Goal: Transaction & Acquisition: Purchase product/service

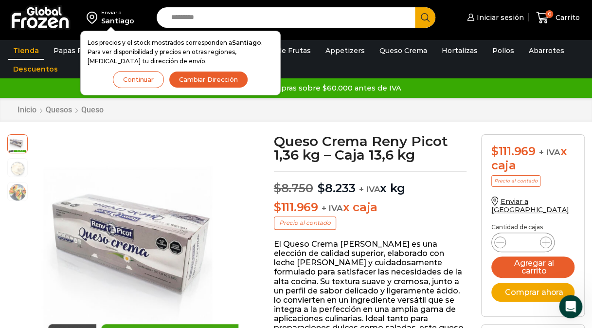
click at [29, 49] on link "Tienda" at bounding box center [26, 50] width 36 height 18
